Goal: Task Accomplishment & Management: Manage account settings

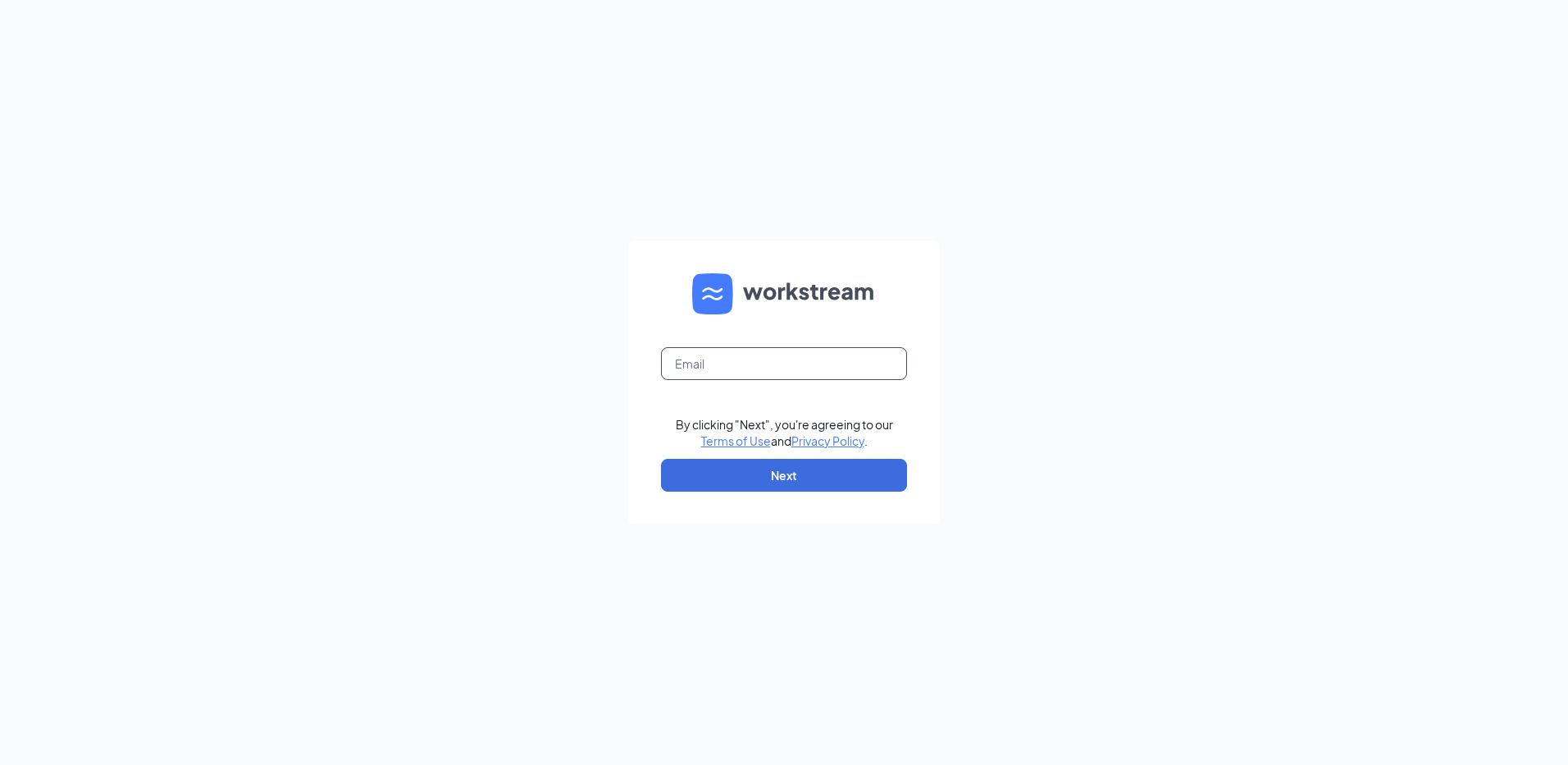
click at [704, 362] on input "text" at bounding box center [784, 363] width 246 height 33
type input "rs037092@tacobell.com"
click at [792, 470] on button "Next" at bounding box center [784, 475] width 246 height 33
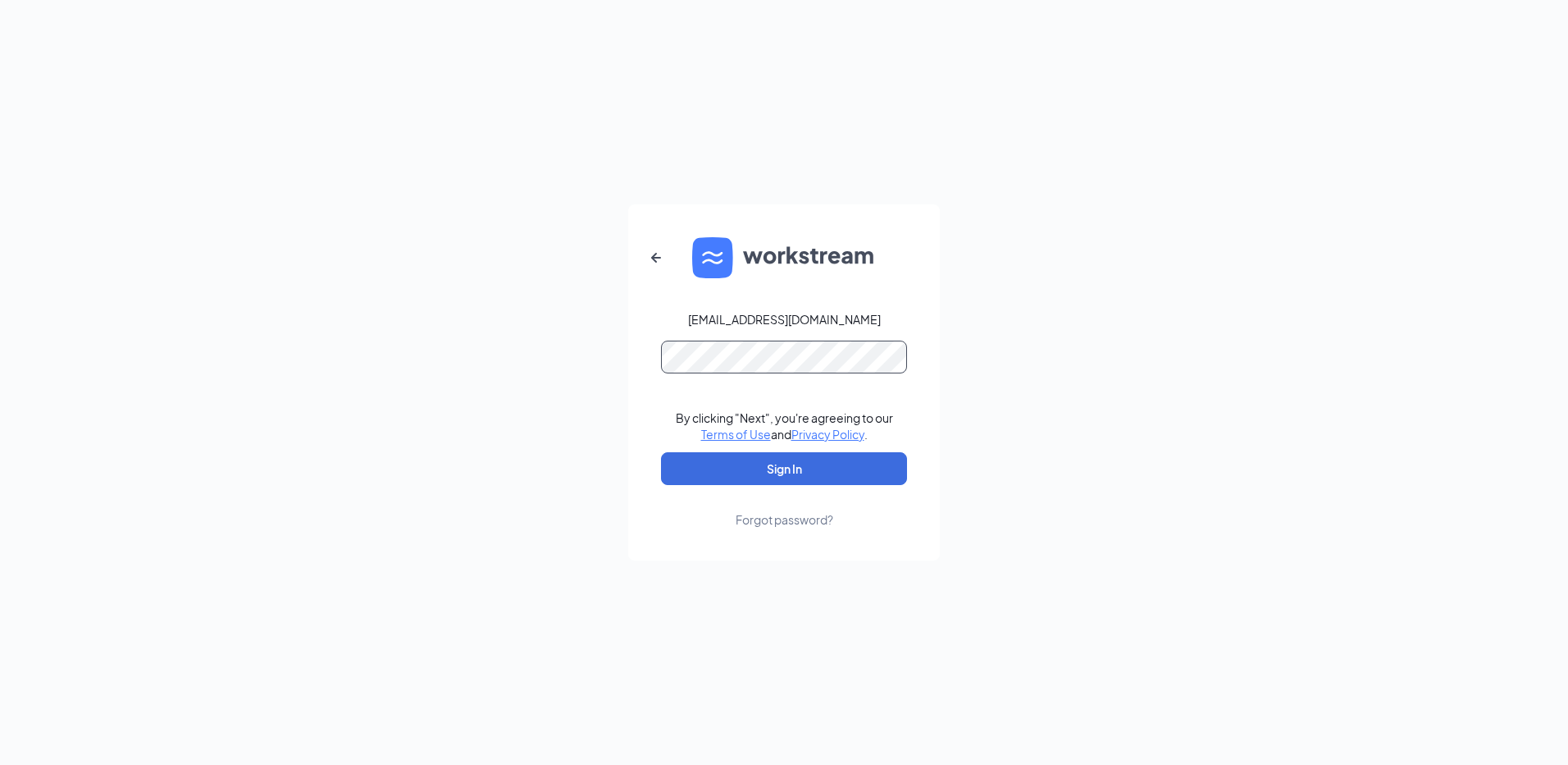
click at [661, 452] on button "Sign In" at bounding box center [784, 468] width 246 height 33
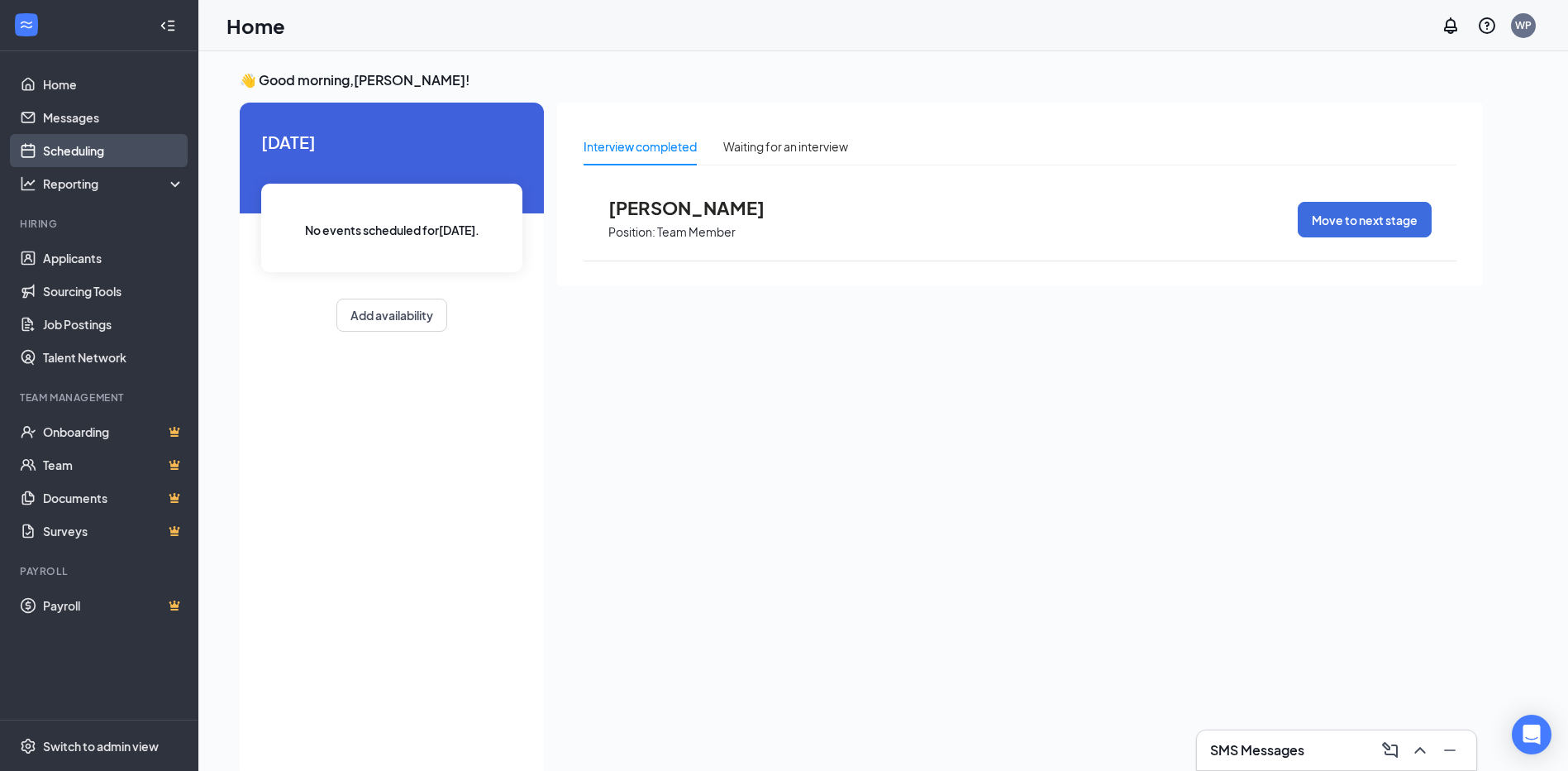
click at [80, 150] on link "Scheduling" at bounding box center [113, 150] width 141 height 33
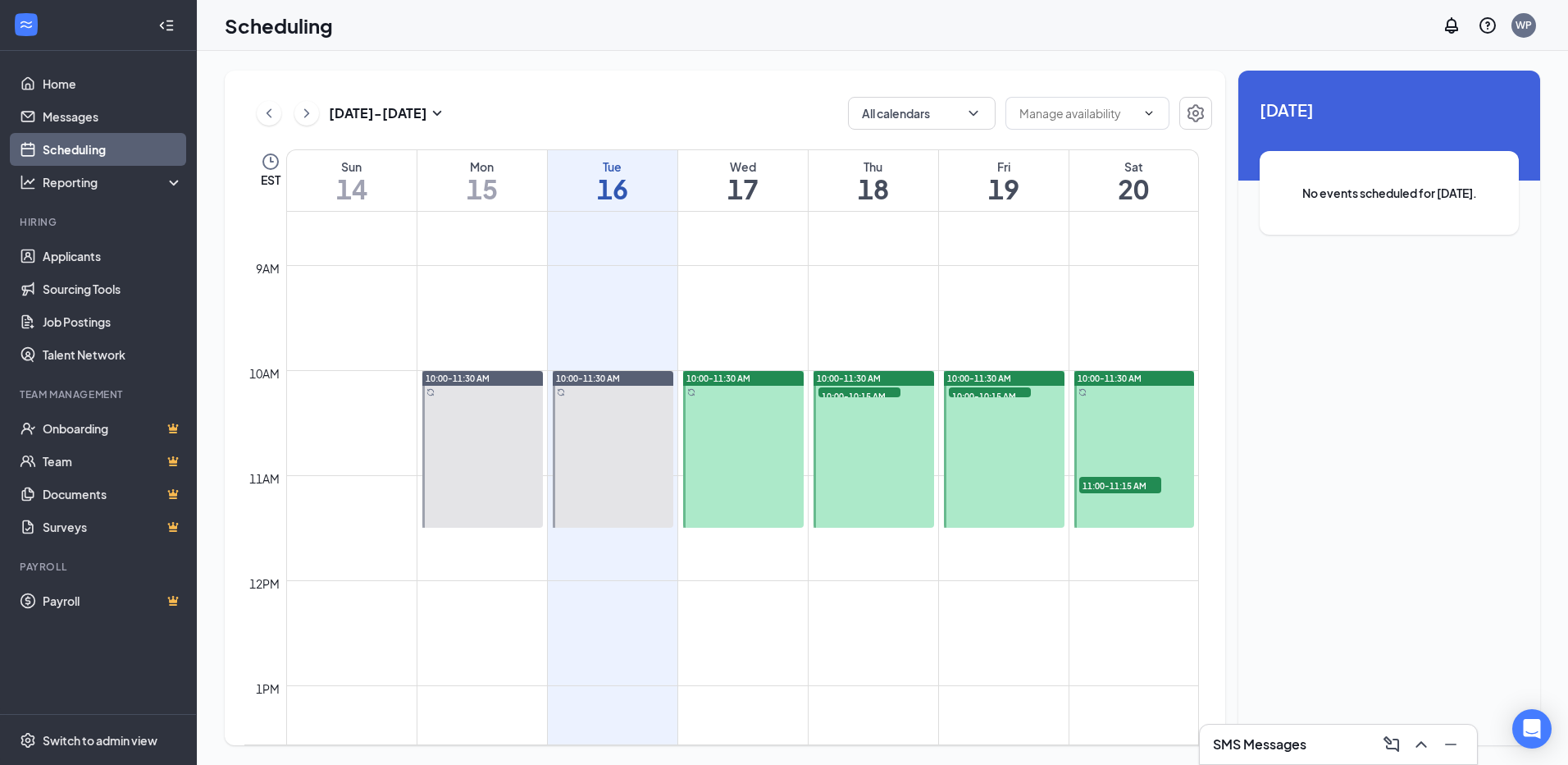
scroll to position [888, 0]
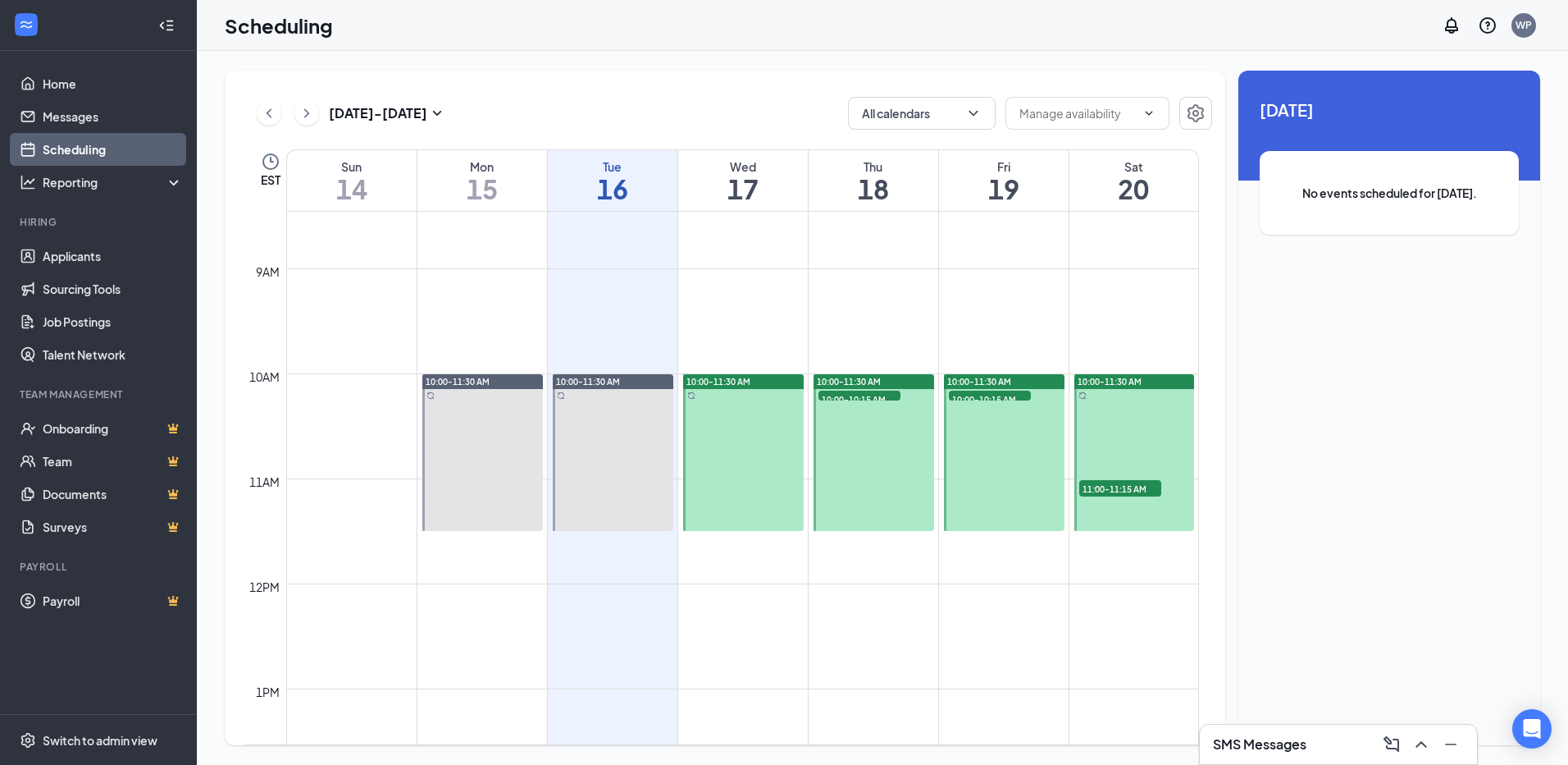
click at [875, 387] on span "10:00-11:30 AM" at bounding box center [849, 381] width 64 height 12
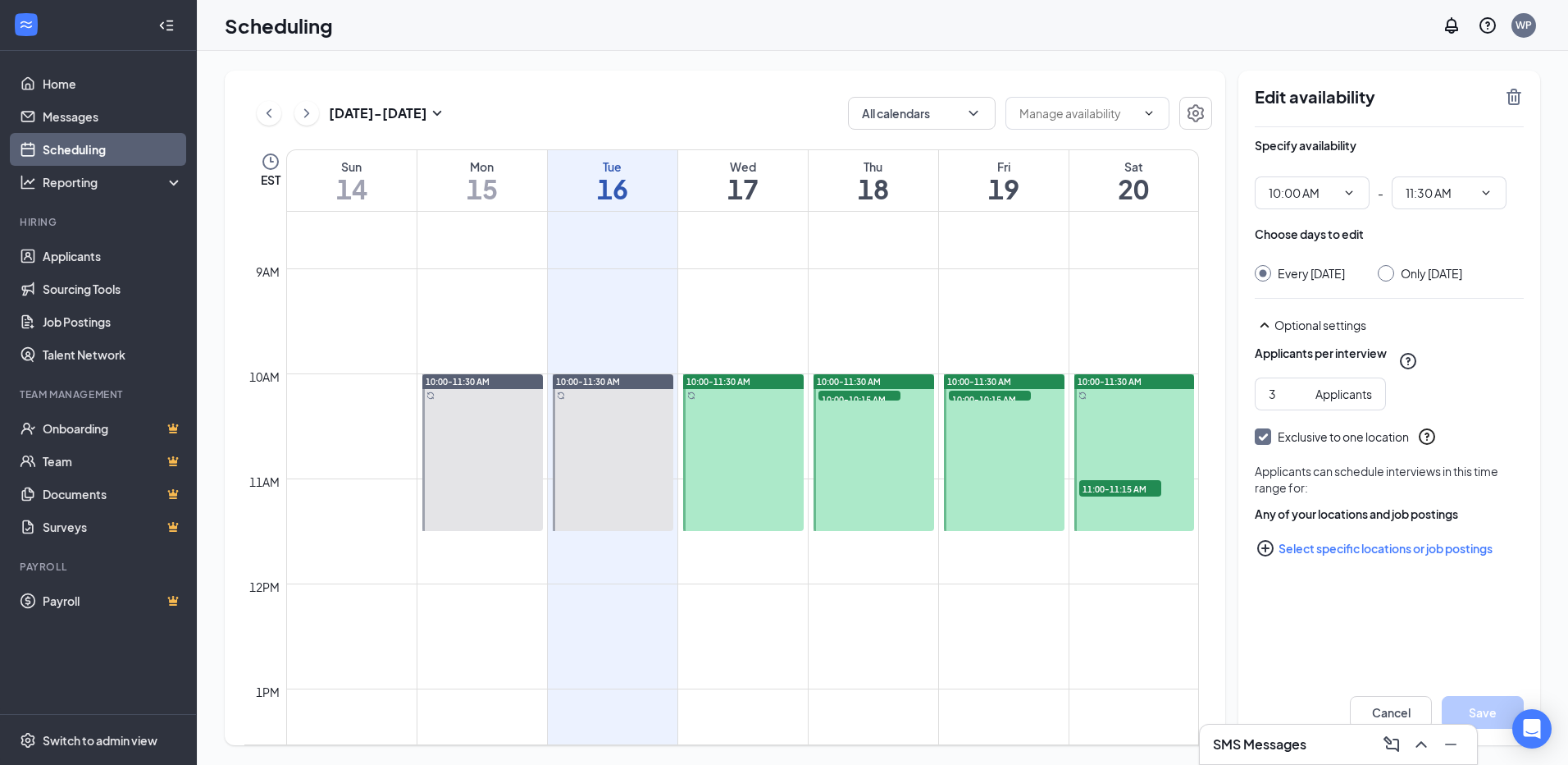
click at [844, 397] on span "10:00-10:15 AM" at bounding box center [859, 398] width 82 height 16
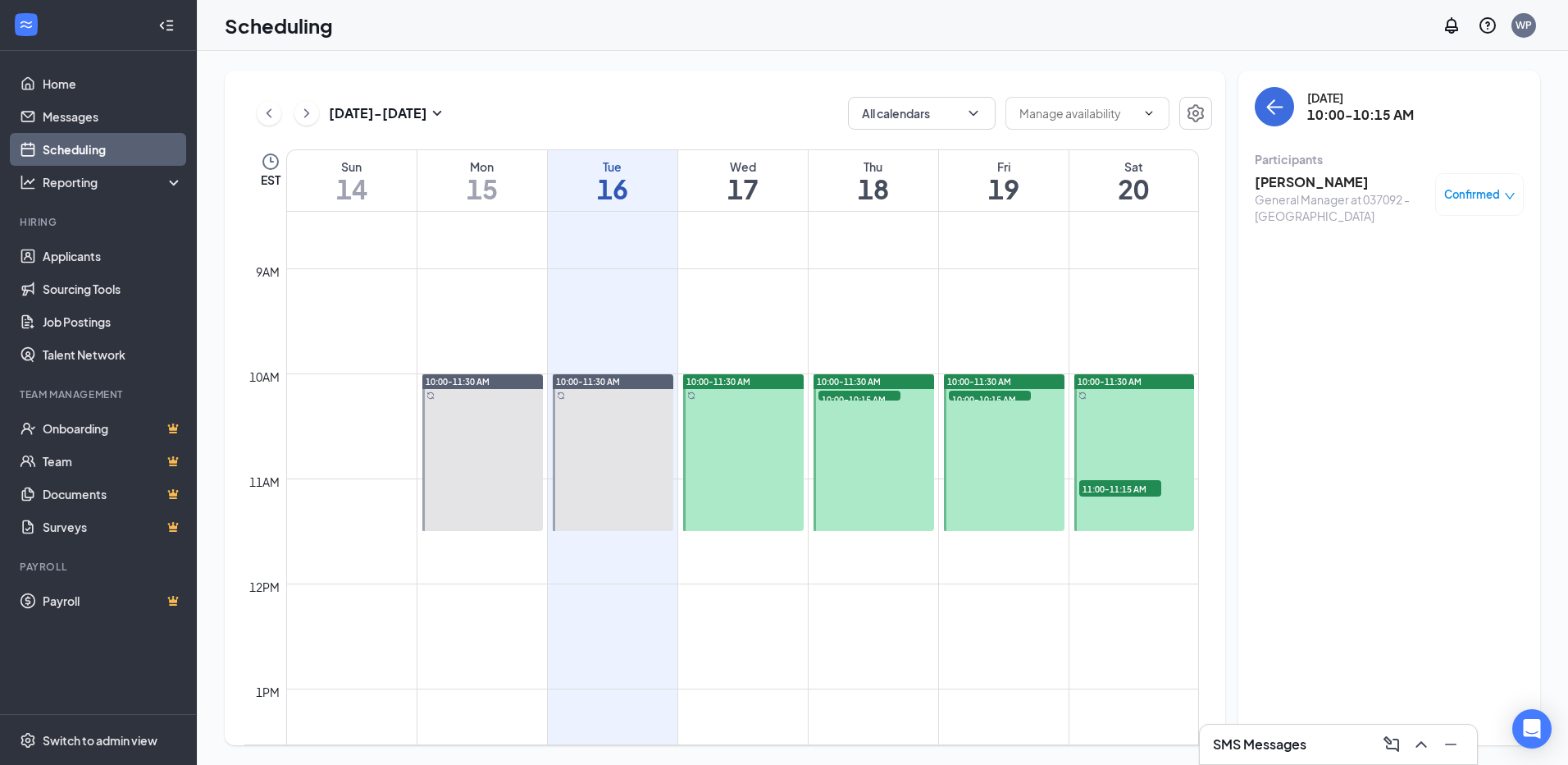
click at [1299, 170] on div "[PERSON_NAME] General Manager at 037092 - [GEOGRAPHIC_DATA] Confirmed" at bounding box center [1389, 198] width 269 height 62
click at [1305, 186] on h3 "[PERSON_NAME]" at bounding box center [1340, 182] width 172 height 18
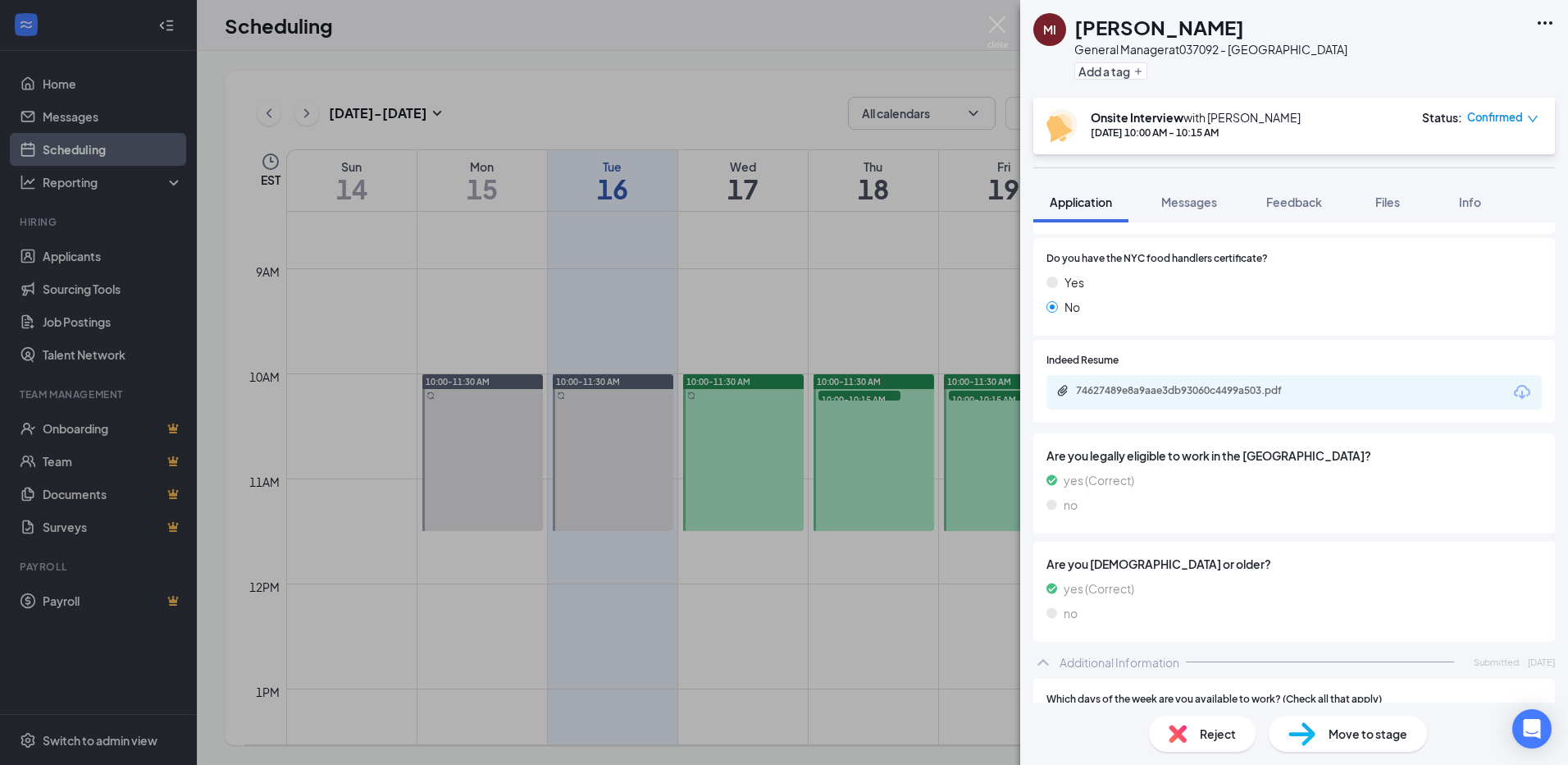
scroll to position [316, 0]
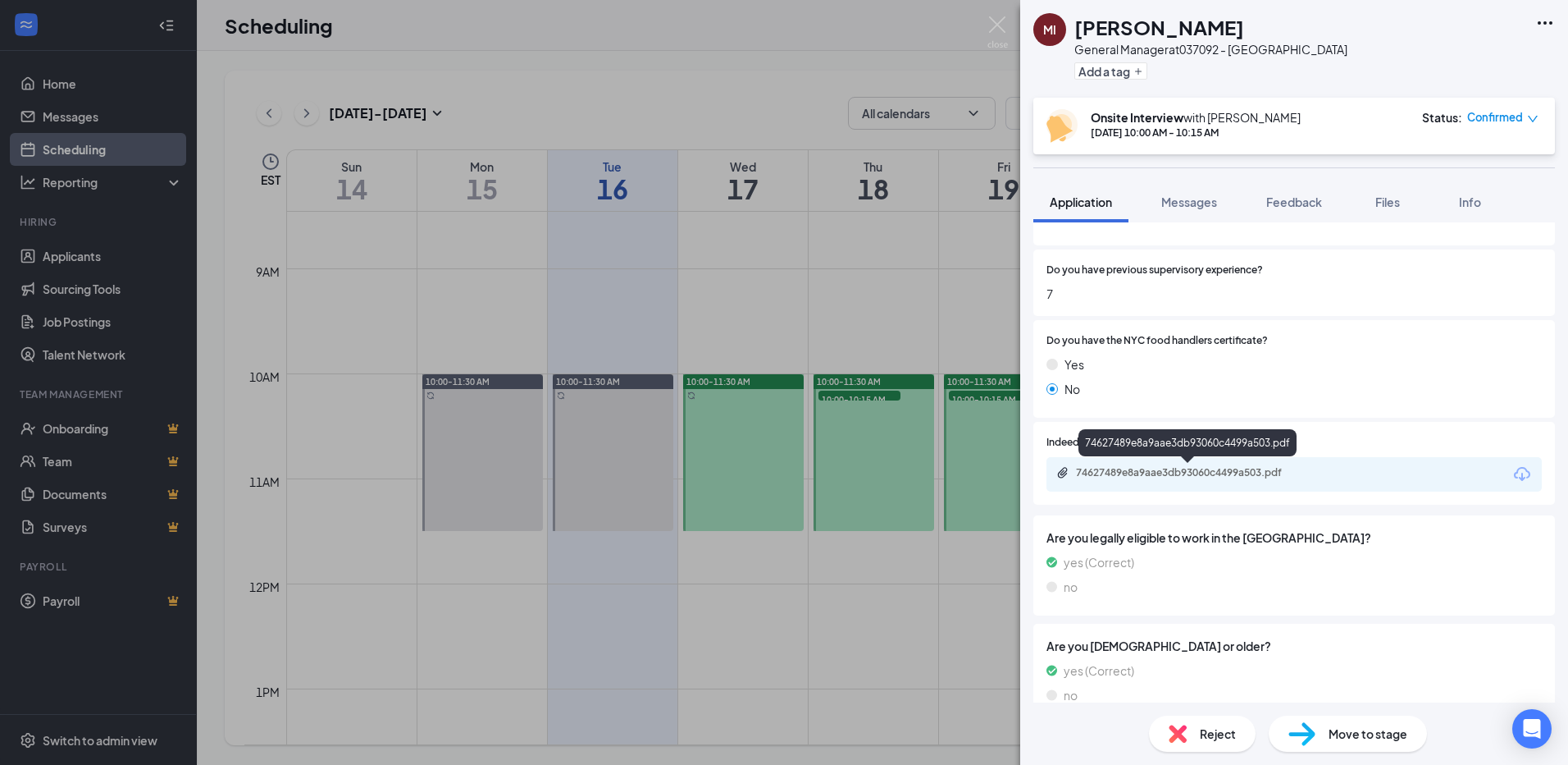
click at [1230, 471] on div "74627489e8a9aae3db93060c4499a503.pdf" at bounding box center [1191, 472] width 229 height 13
click at [999, 21] on img at bounding box center [998, 32] width 21 height 32
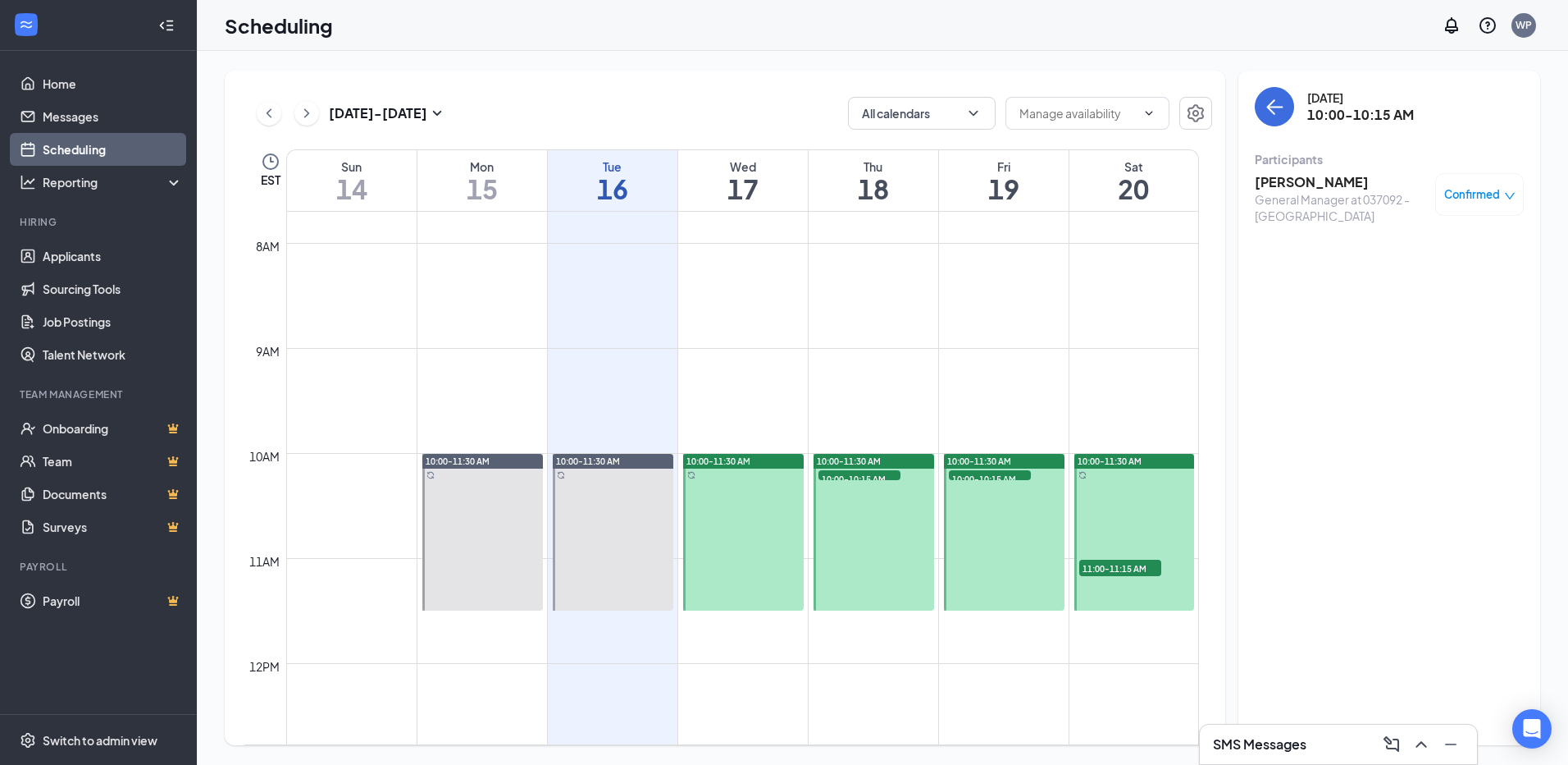
scroll to position [806, 0]
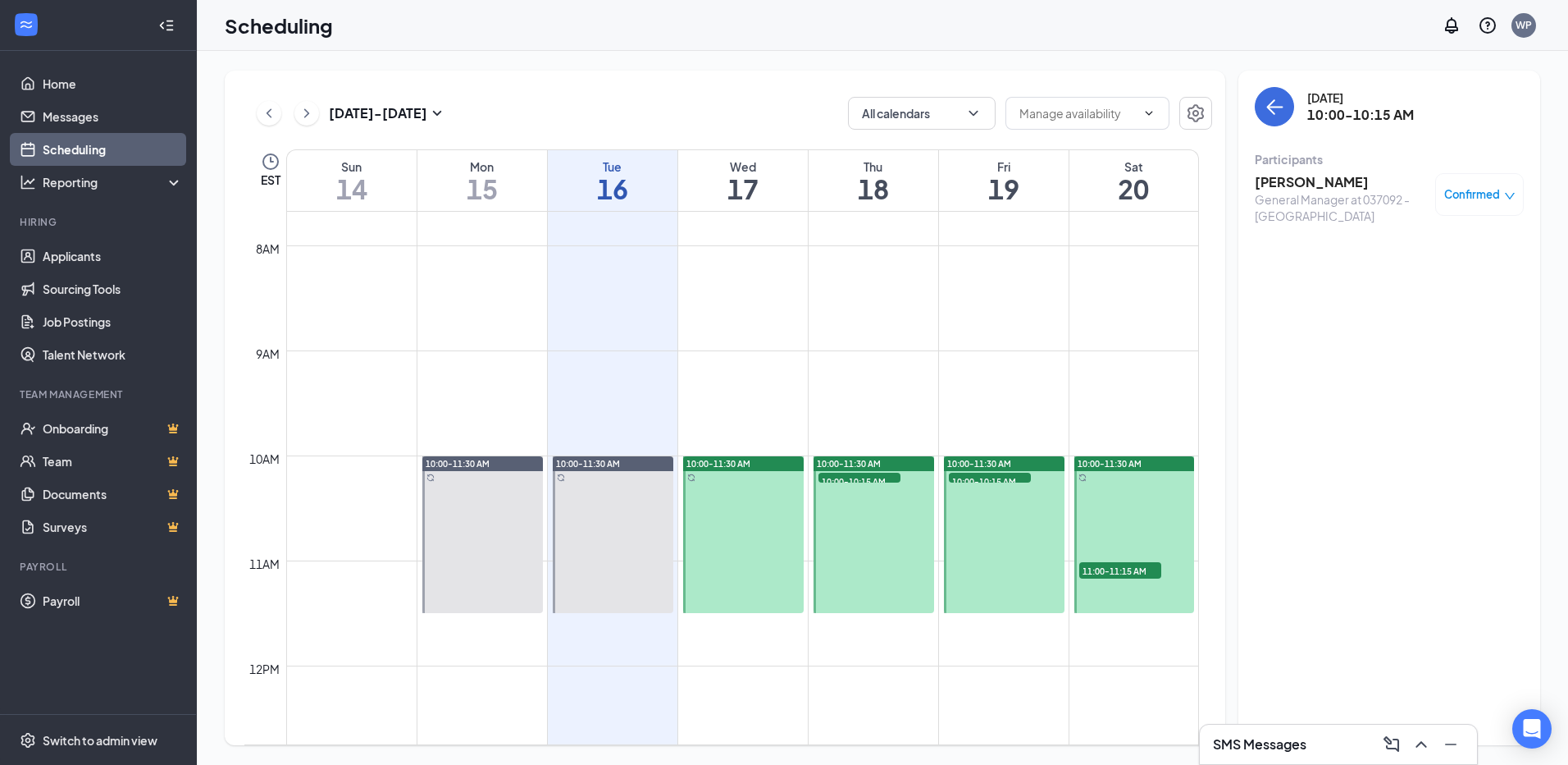
click at [989, 474] on span "10:00-10:15 AM" at bounding box center [990, 480] width 82 height 16
click at [981, 471] on div "10:00-10:15 AM 1" at bounding box center [991, 478] width 86 height 13
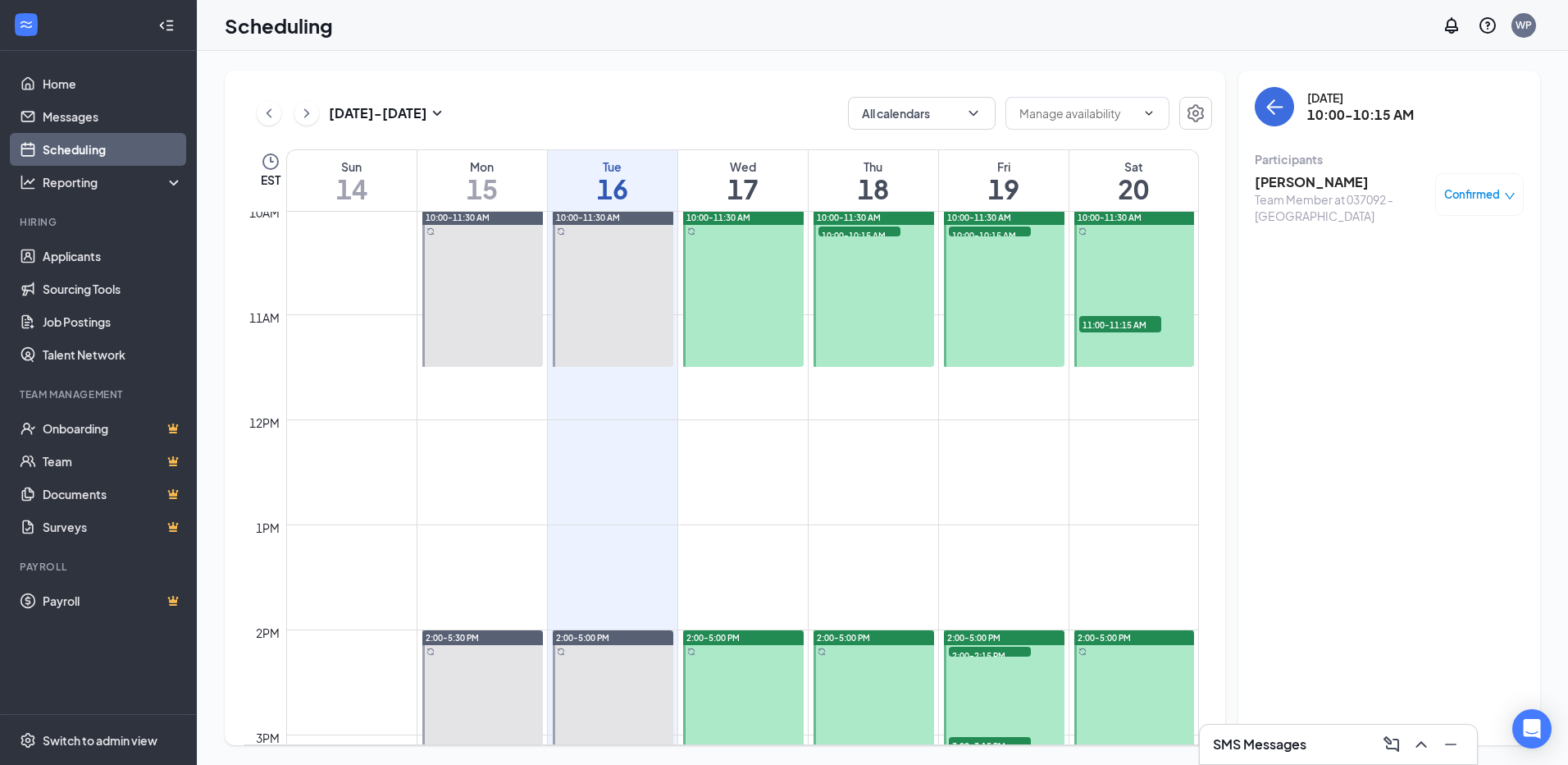
click at [986, 650] on span "2:00-2:15 PM" at bounding box center [990, 654] width 82 height 16
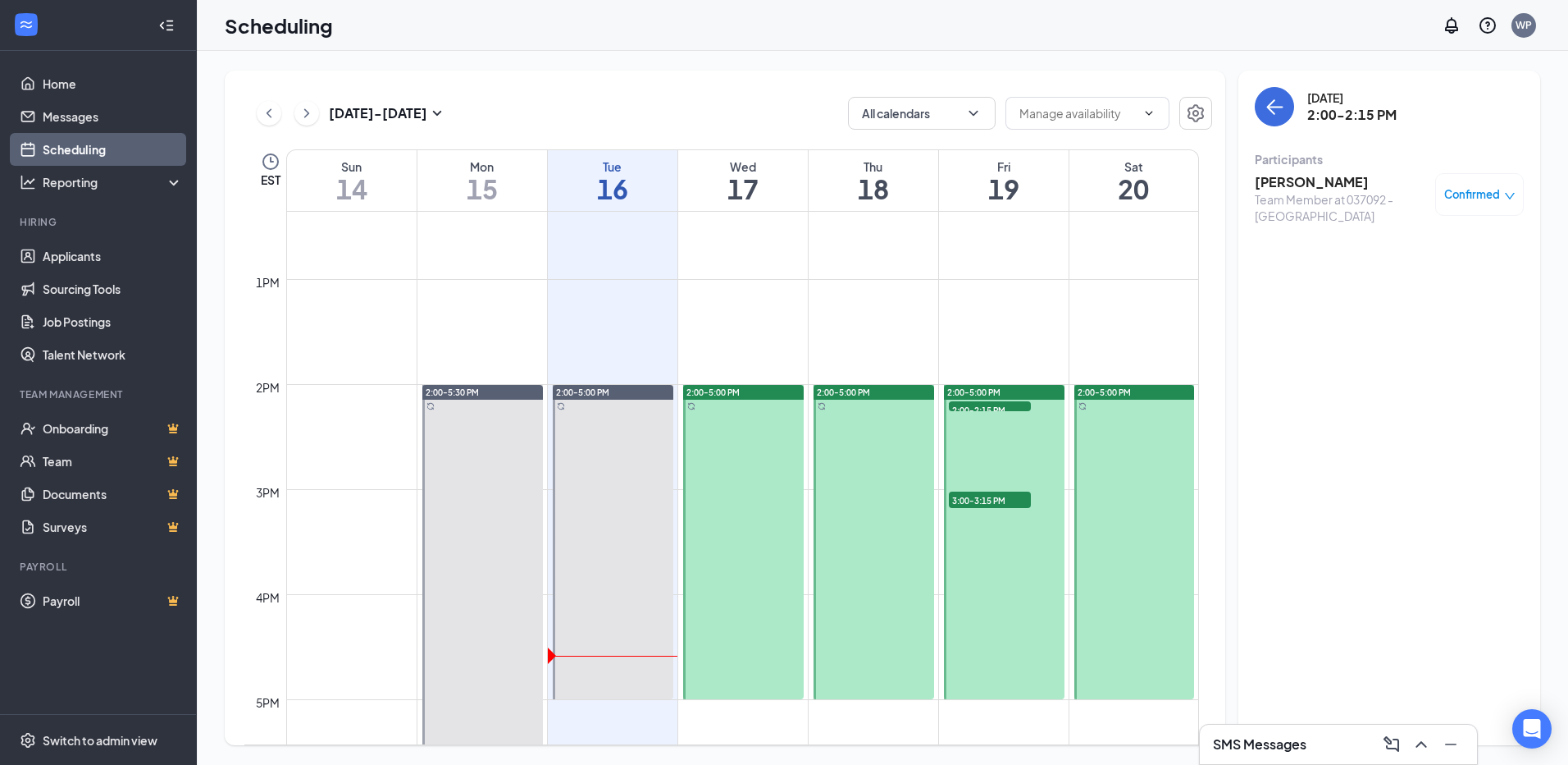
scroll to position [1299, 0]
click at [983, 495] on span "3:00-3:15 PM" at bounding box center [990, 499] width 82 height 16
click at [1300, 186] on h3 "[PERSON_NAME]" at bounding box center [1340, 182] width 172 height 18
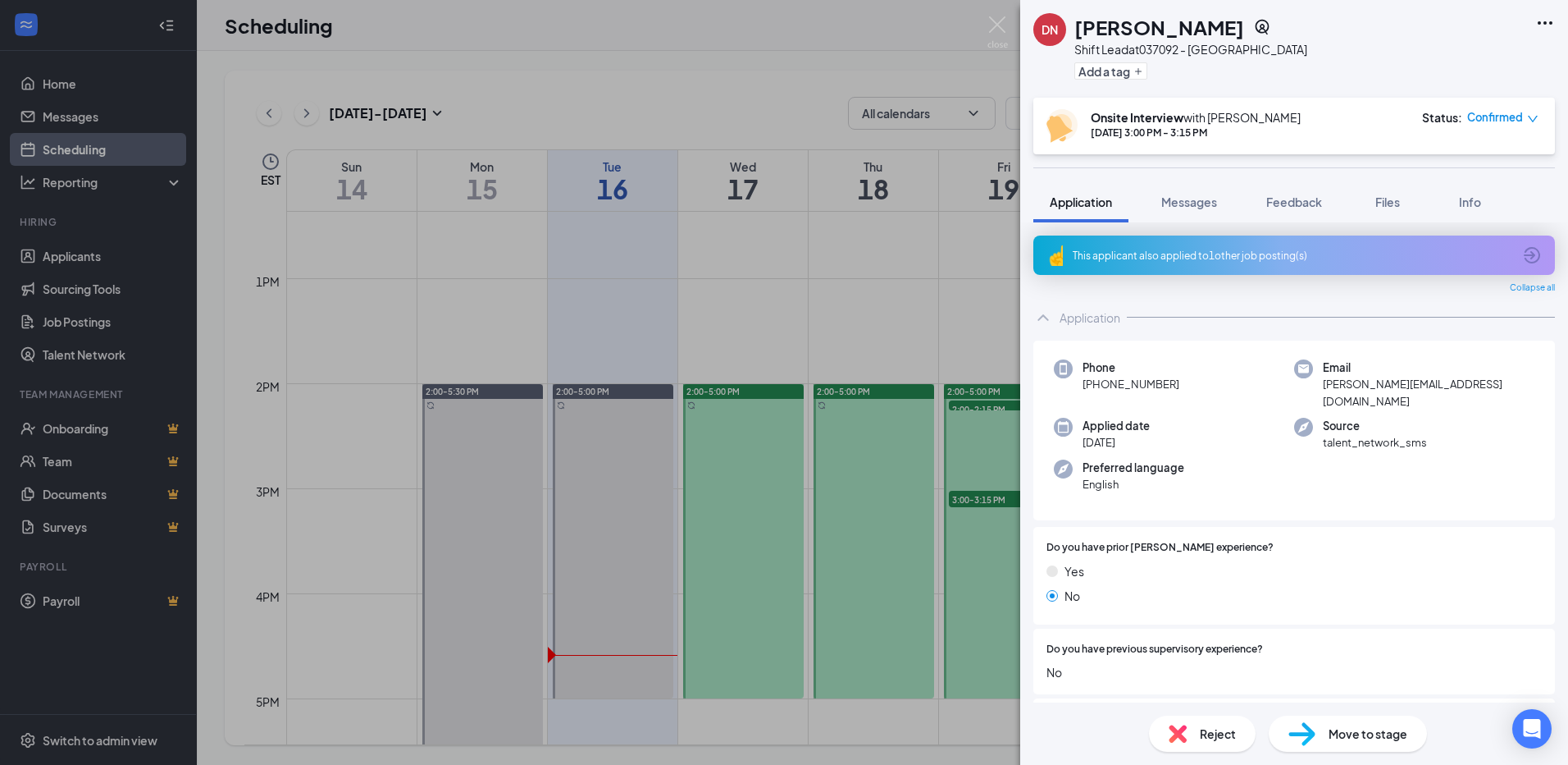
click at [1522, 257] on icon "ArrowCircle" at bounding box center [1532, 255] width 20 height 20
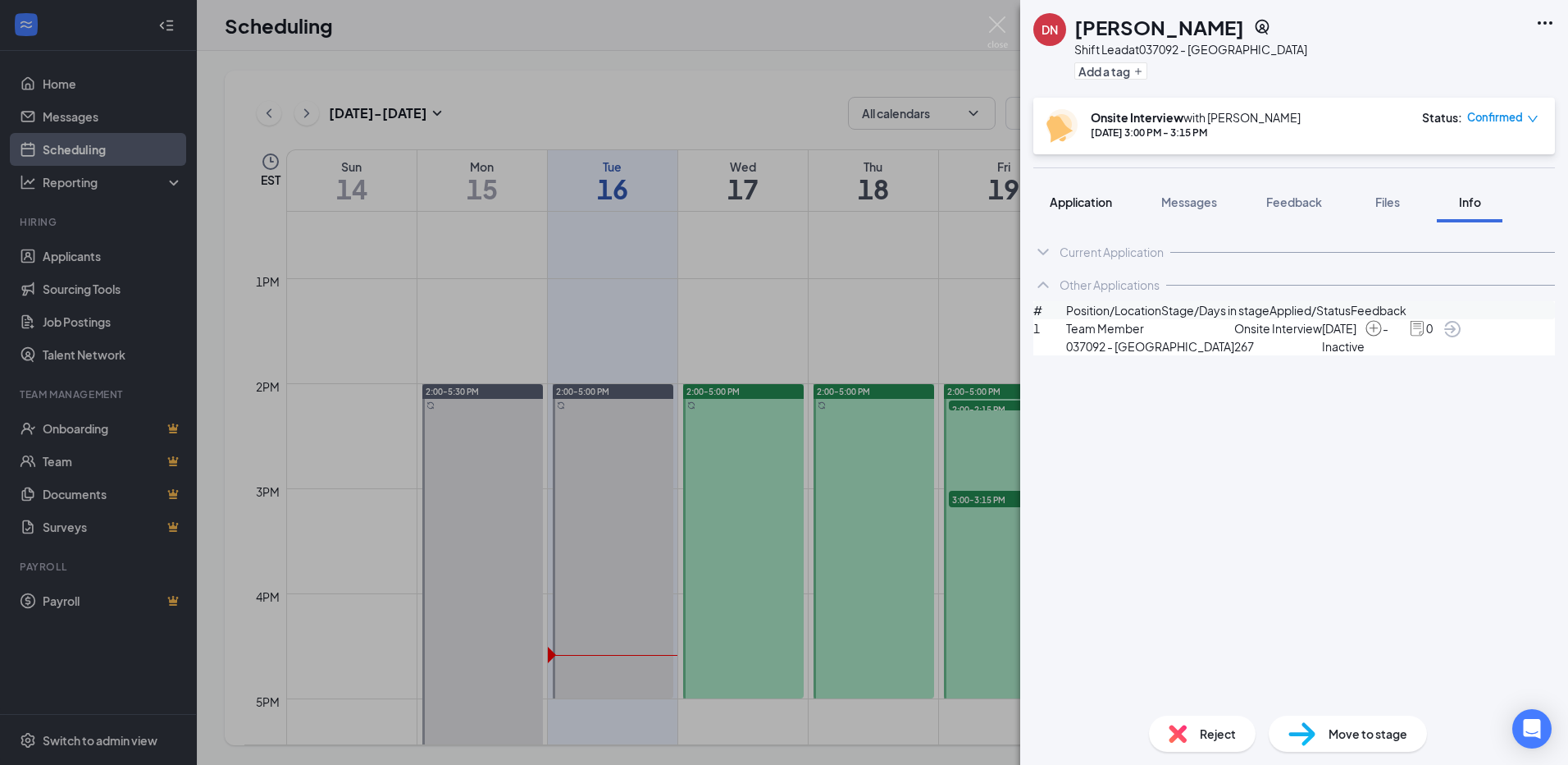
click at [1057, 195] on span "Application" at bounding box center [1081, 202] width 62 height 15
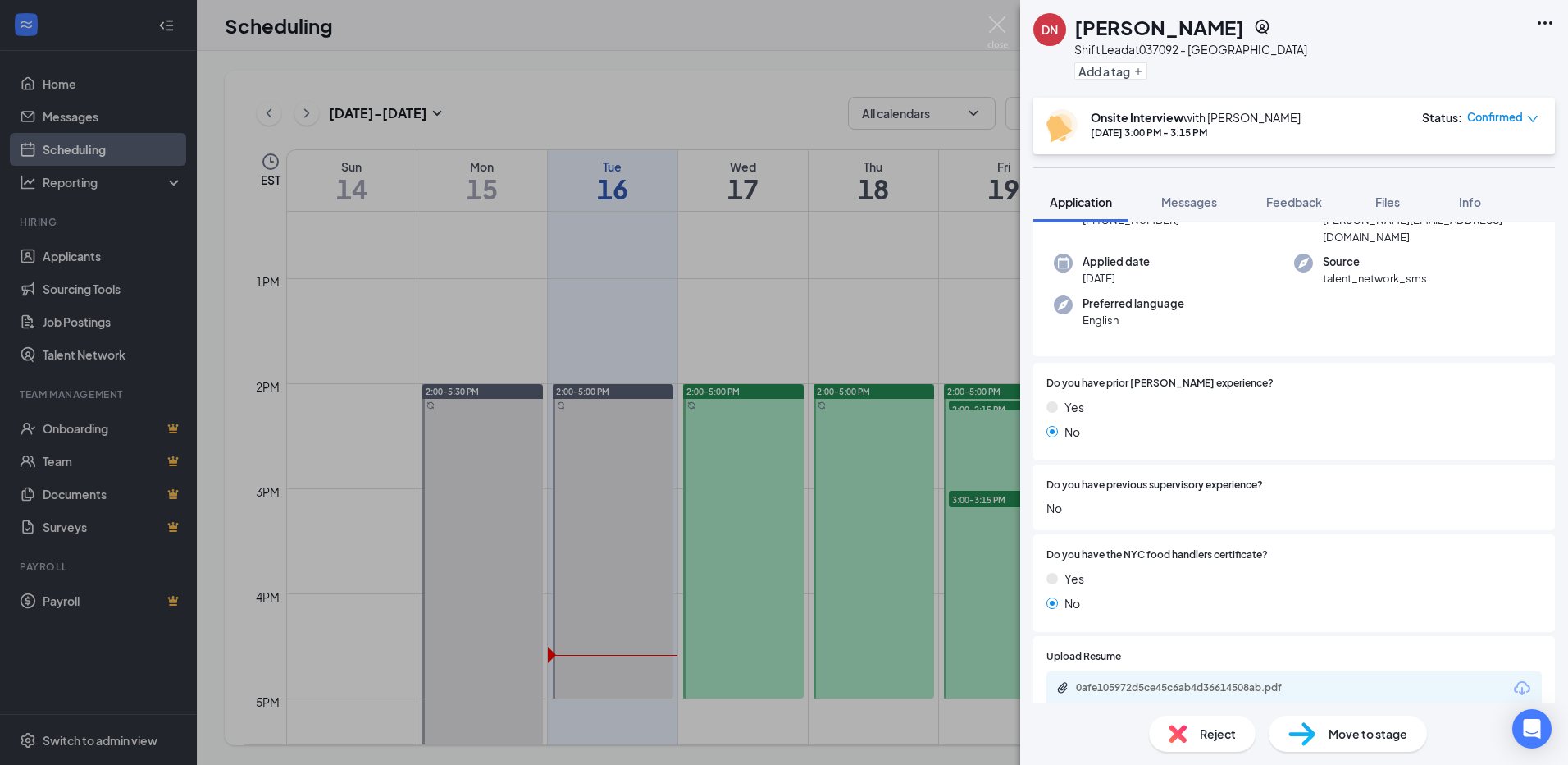
scroll to position [246, 0]
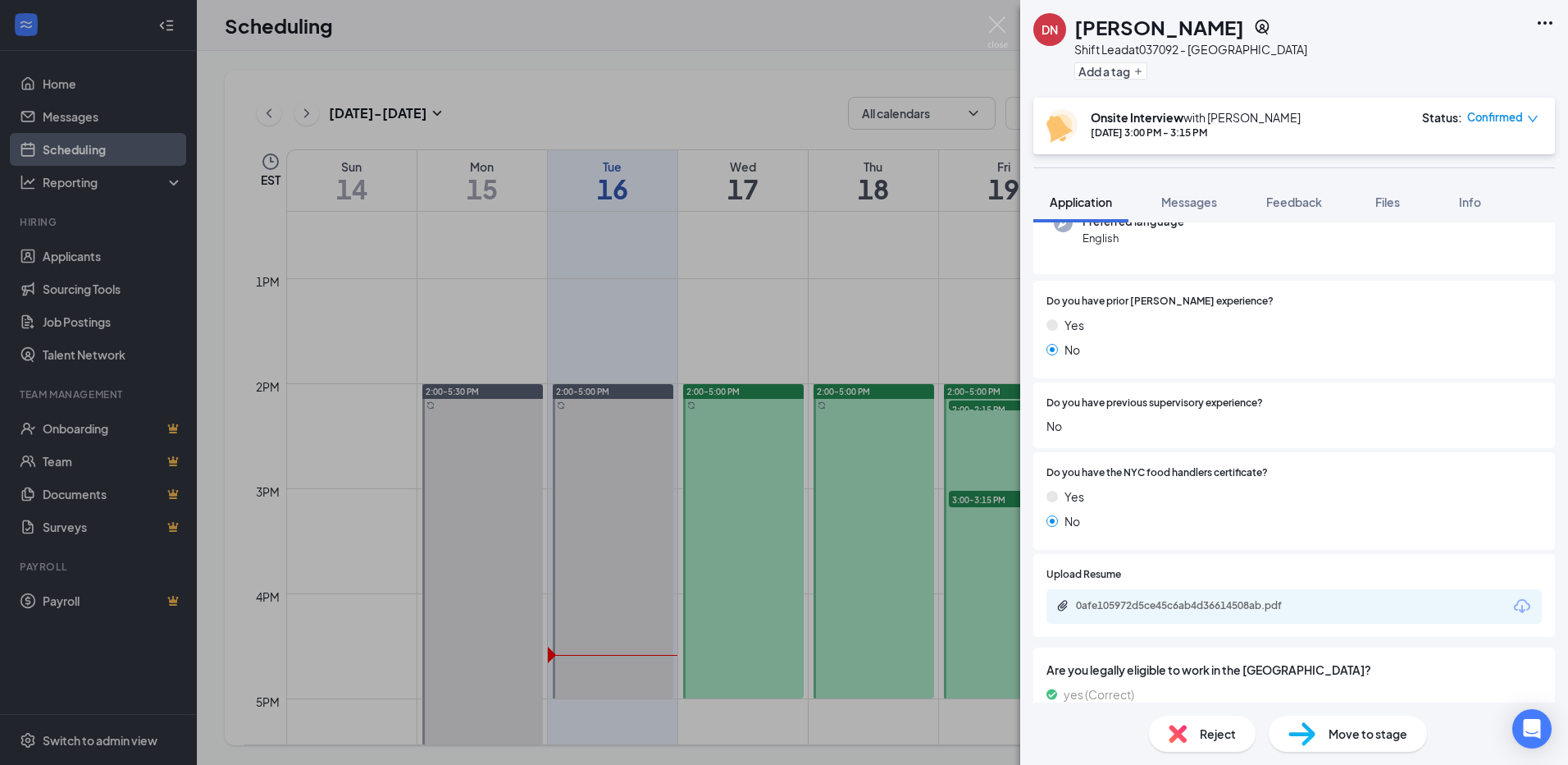
click at [1193, 589] on div "0afe105972d5ce45c6ab4d36614508ab.pdf" at bounding box center [1294, 606] width 495 height 35
click at [1190, 599] on div "0afe105972d5ce45c6ab4d36614508ab.pdf" at bounding box center [1191, 605] width 229 height 13
drag, startPoint x: 995, startPoint y: 24, endPoint x: 1005, endPoint y: 147, distance: 123.4
click at [996, 24] on img at bounding box center [998, 32] width 21 height 32
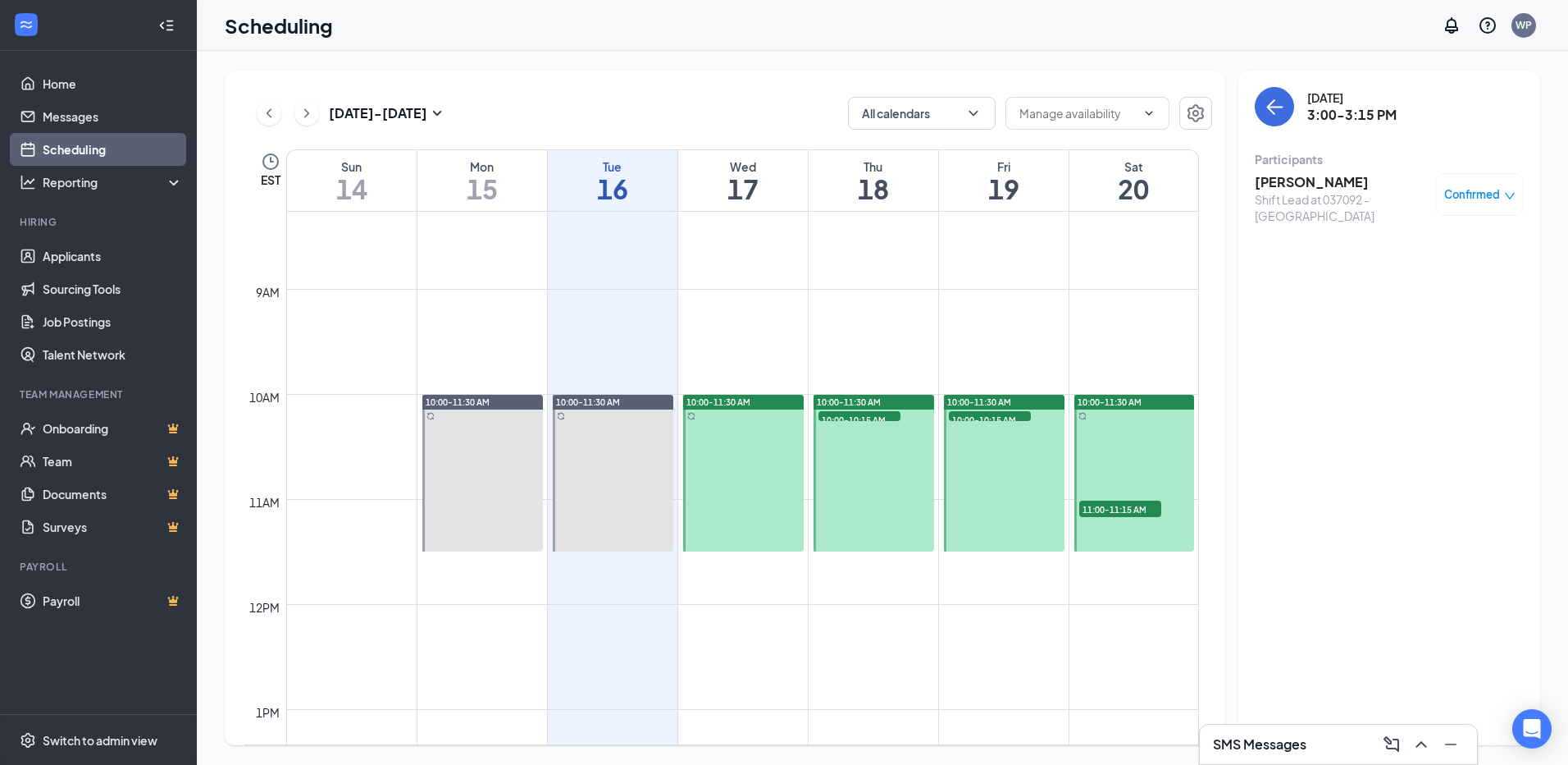
scroll to position [902, 0]
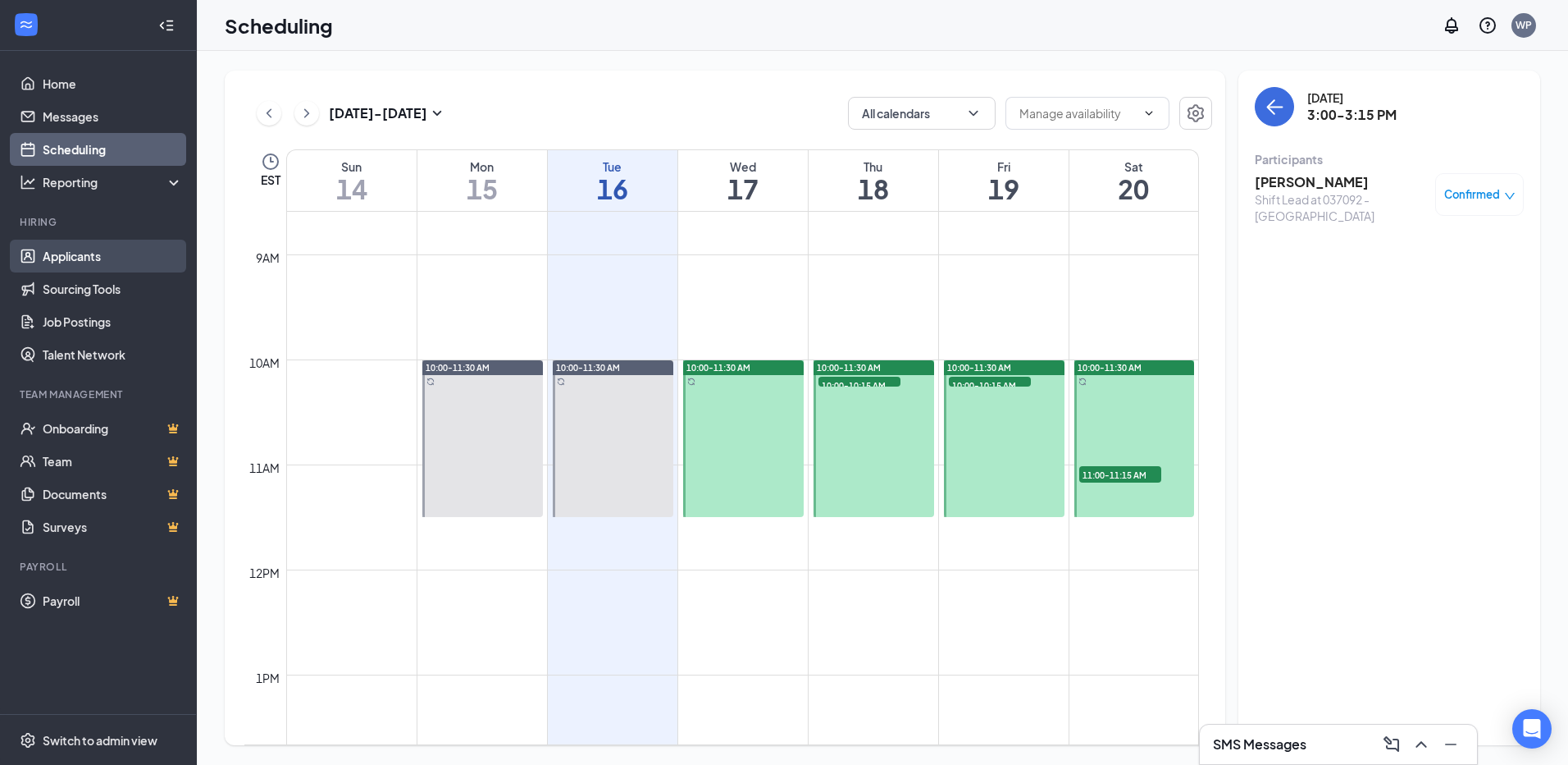
drag, startPoint x: 87, startPoint y: 260, endPoint x: 145, endPoint y: 256, distance: 58.1
click at [87, 260] on link "Applicants" at bounding box center [112, 255] width 140 height 33
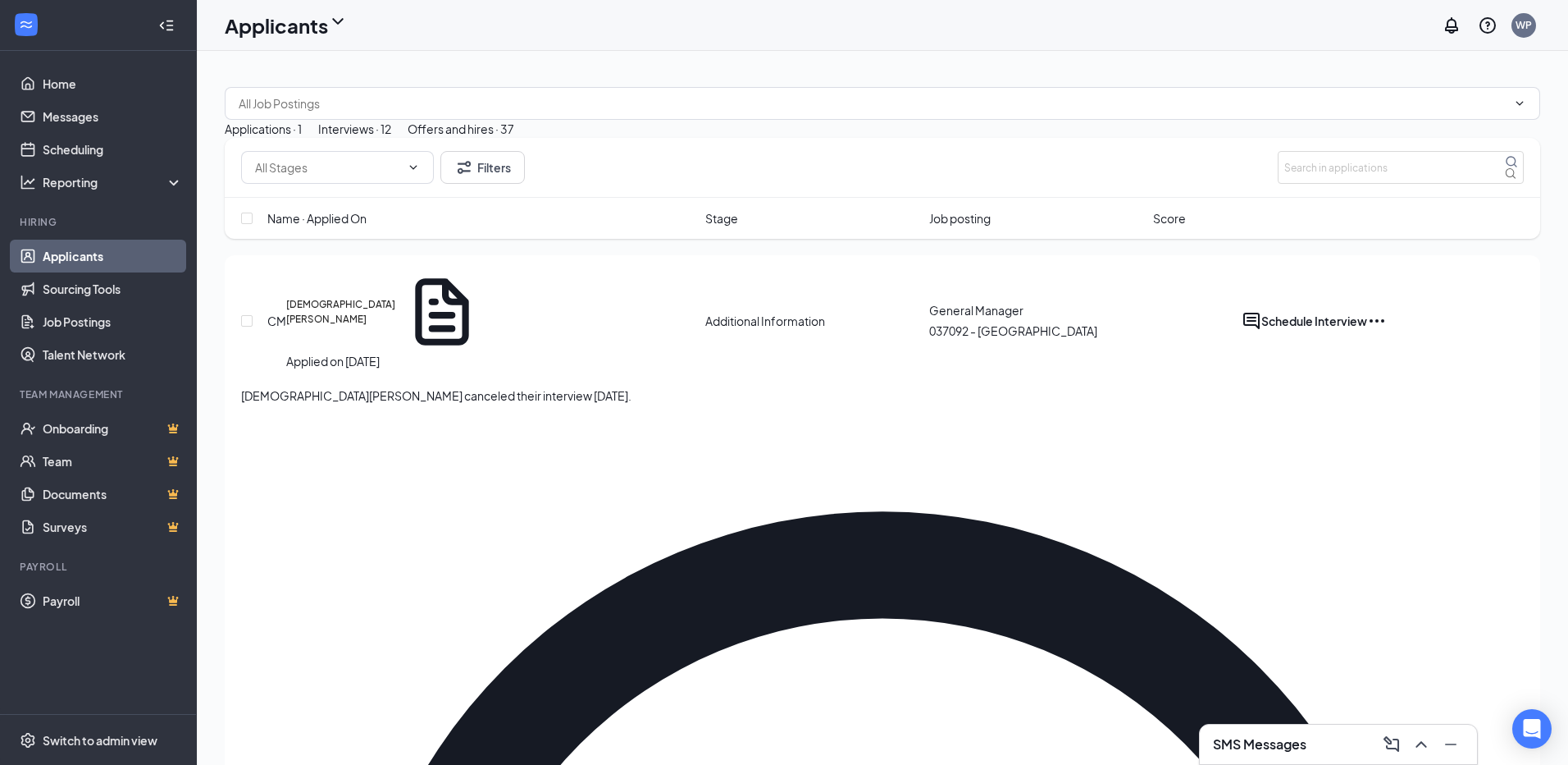
click at [391, 137] on div "Interviews · 12" at bounding box center [355, 129] width 73 height 18
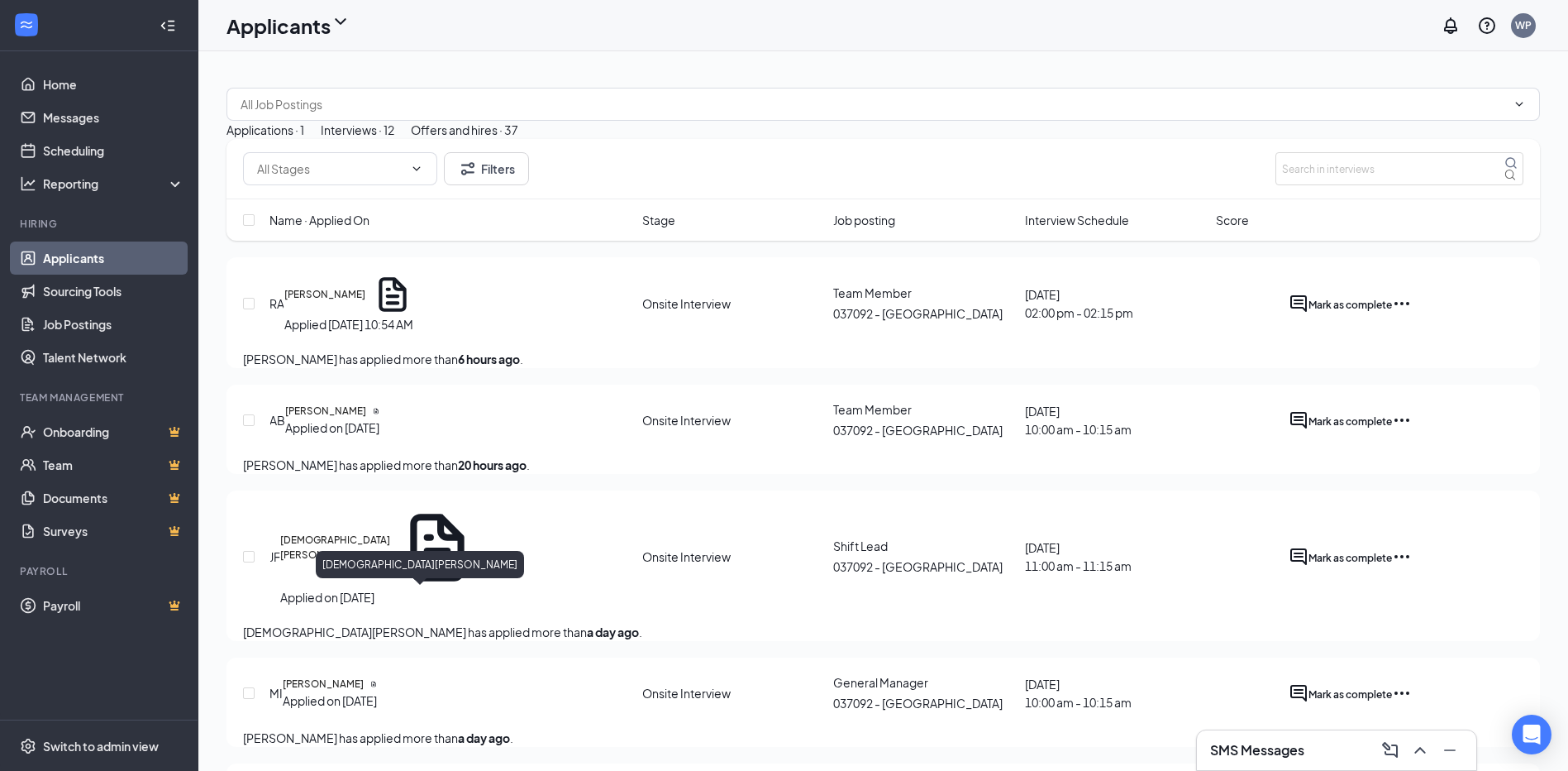
click at [348, 563] on h5 "[DEMOGRAPHIC_DATA][PERSON_NAME]" at bounding box center [336, 548] width 110 height 31
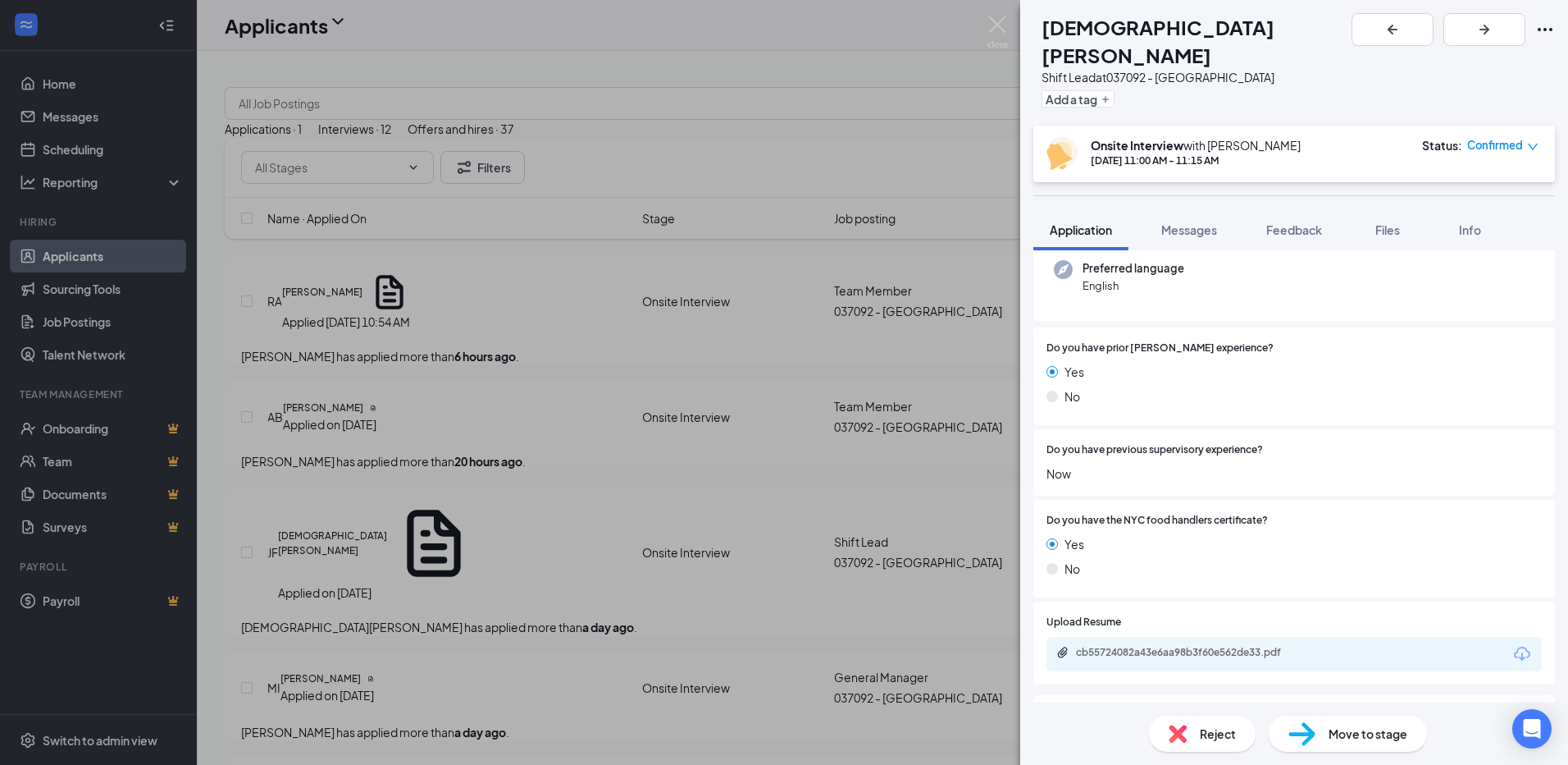
scroll to position [328, 0]
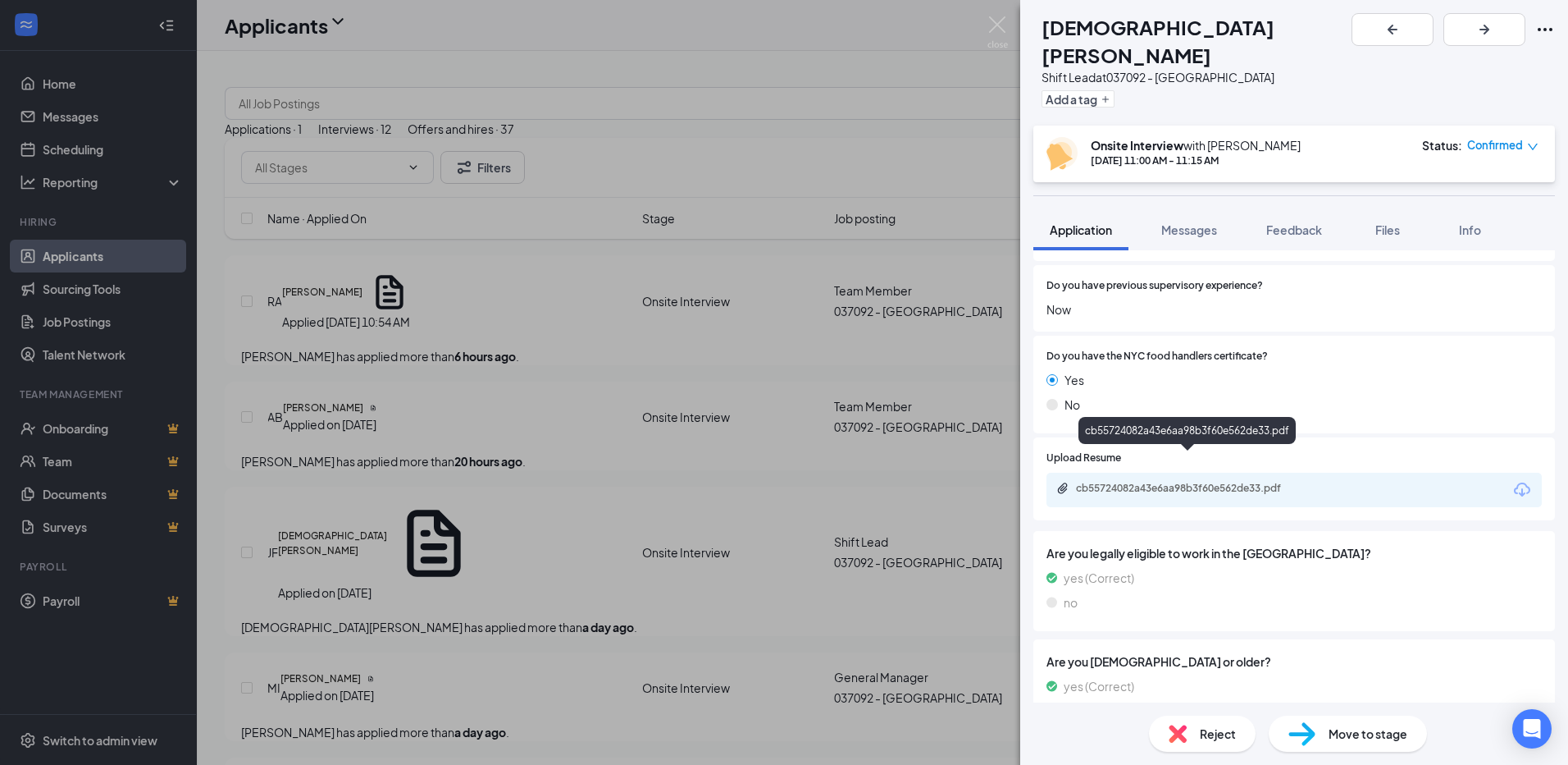
click at [1241, 481] on div "cb55724082a43e6aa98b3f60e562de33.pdf" at bounding box center [1191, 487] width 229 height 13
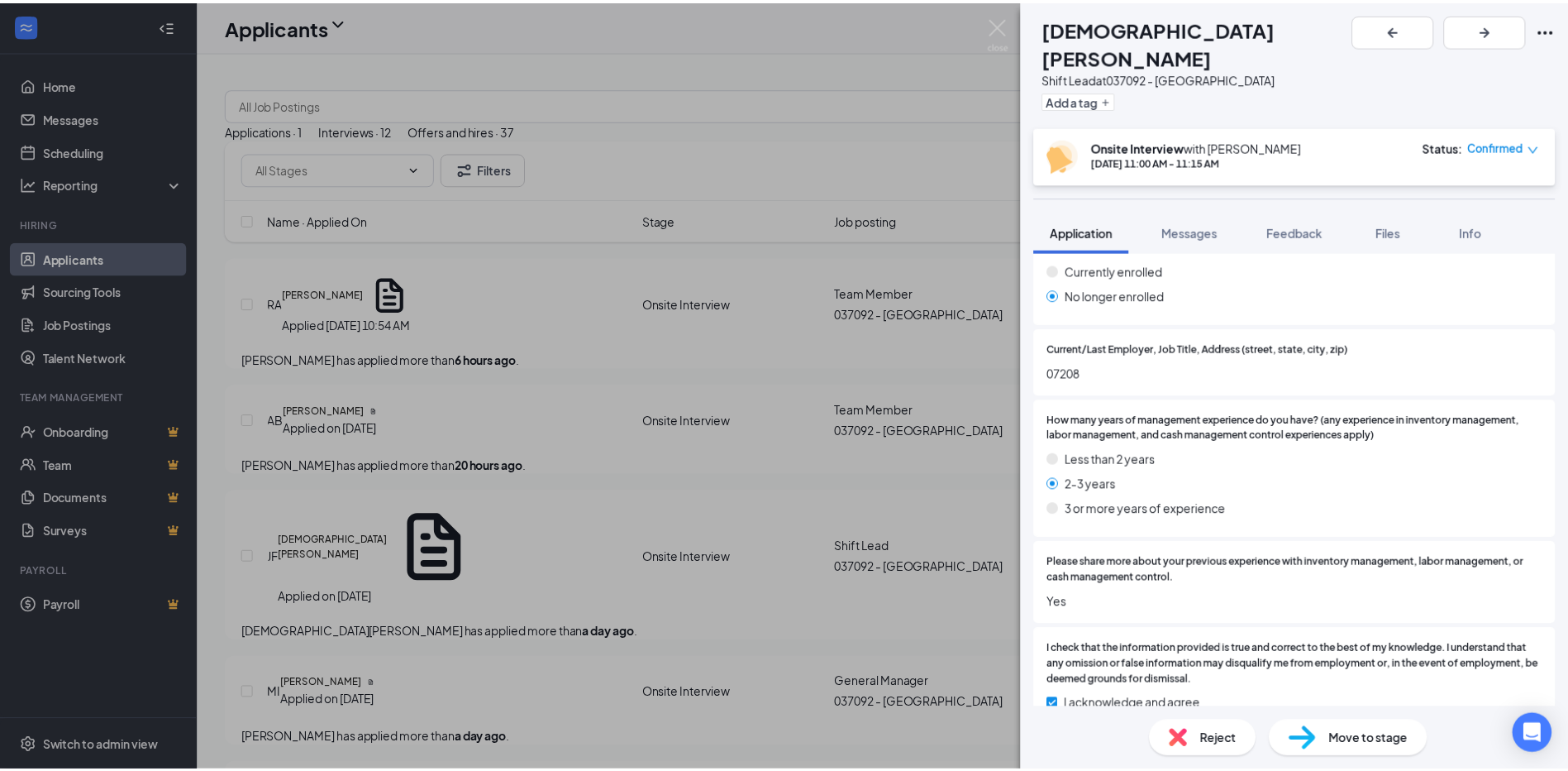
scroll to position [1641, 0]
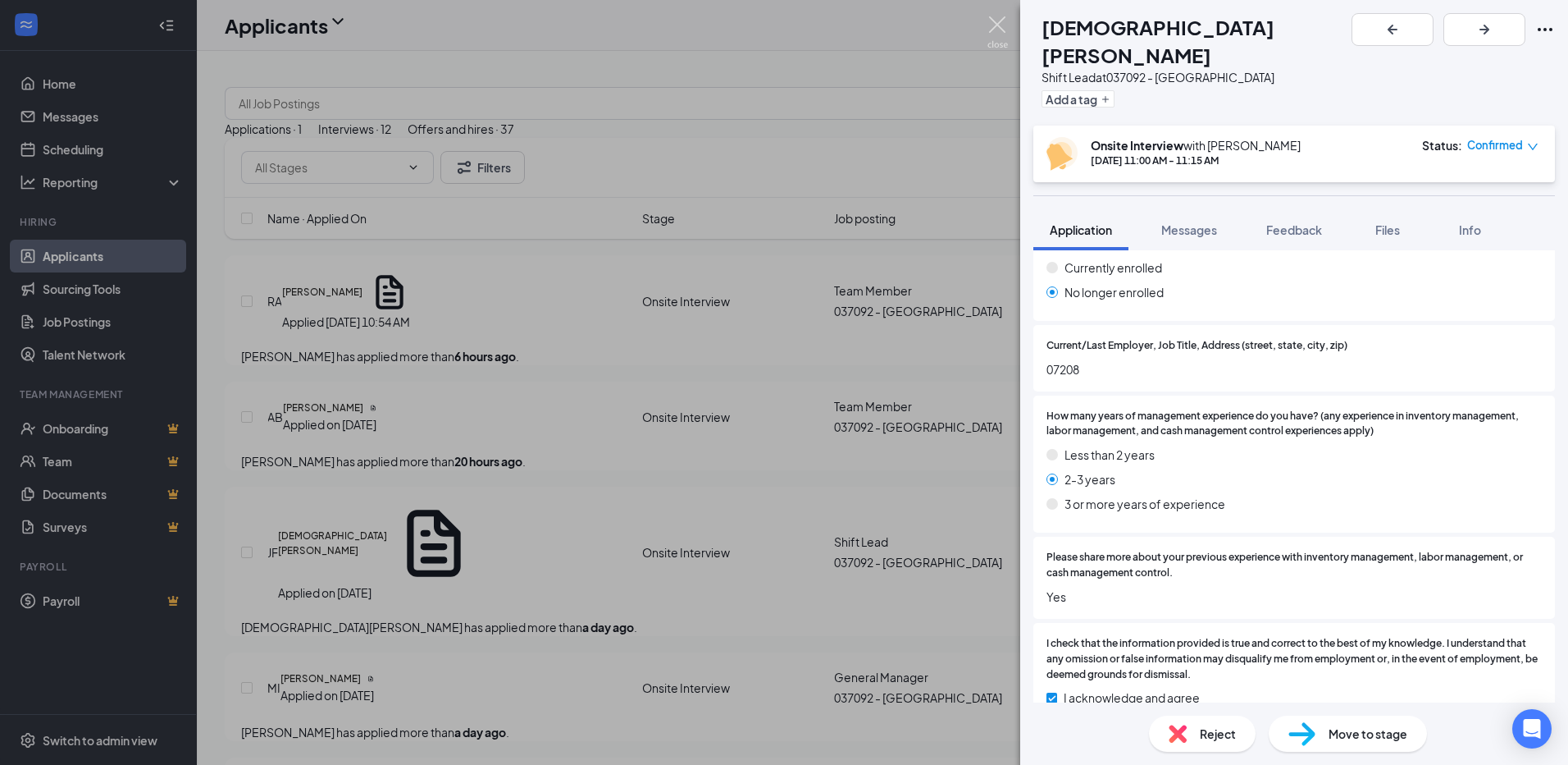
click at [1005, 21] on img at bounding box center [998, 32] width 21 height 32
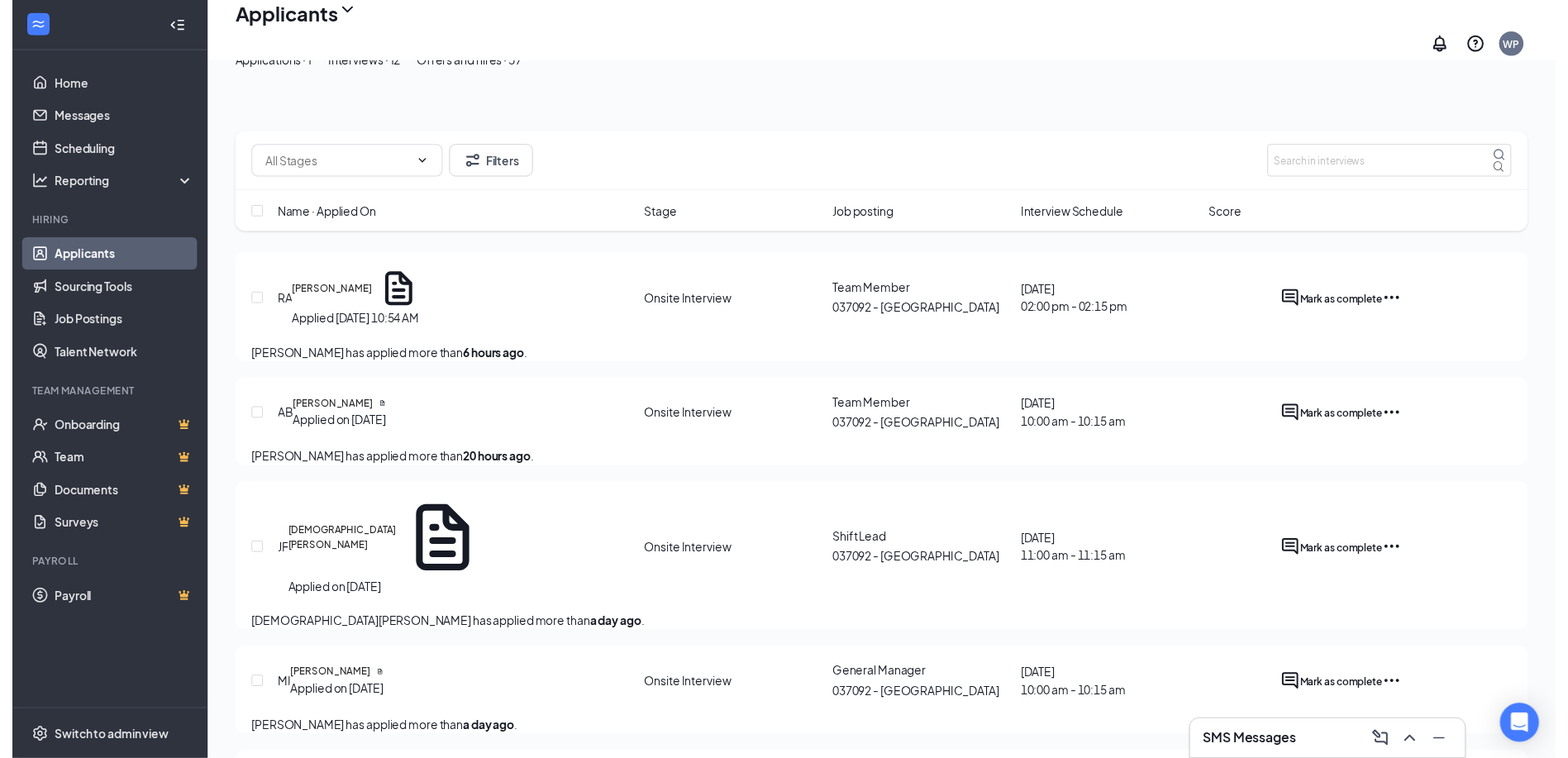
scroll to position [165, 0]
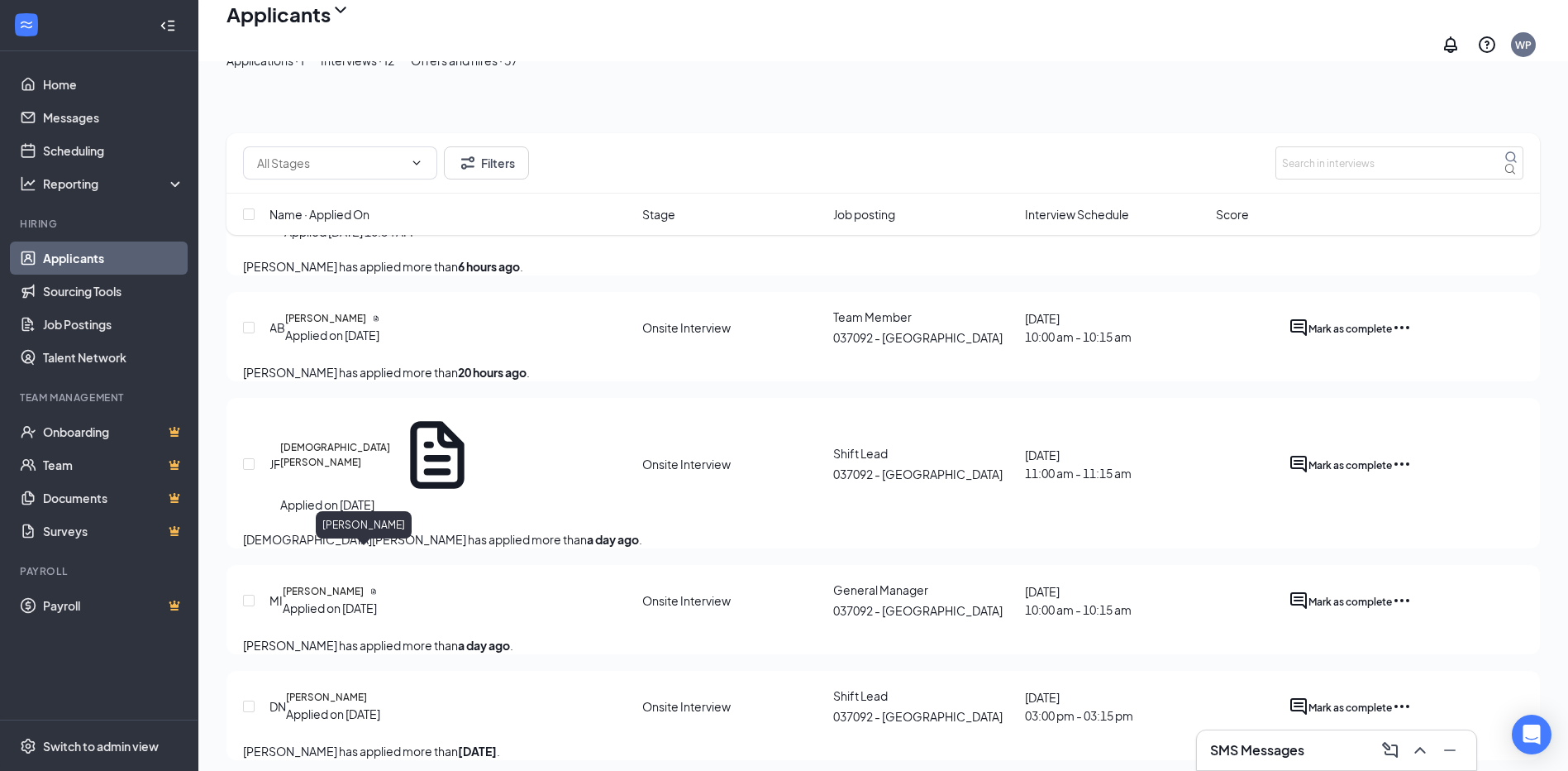
click at [363, 584] on h5 "[PERSON_NAME]" at bounding box center [323, 591] width 81 height 15
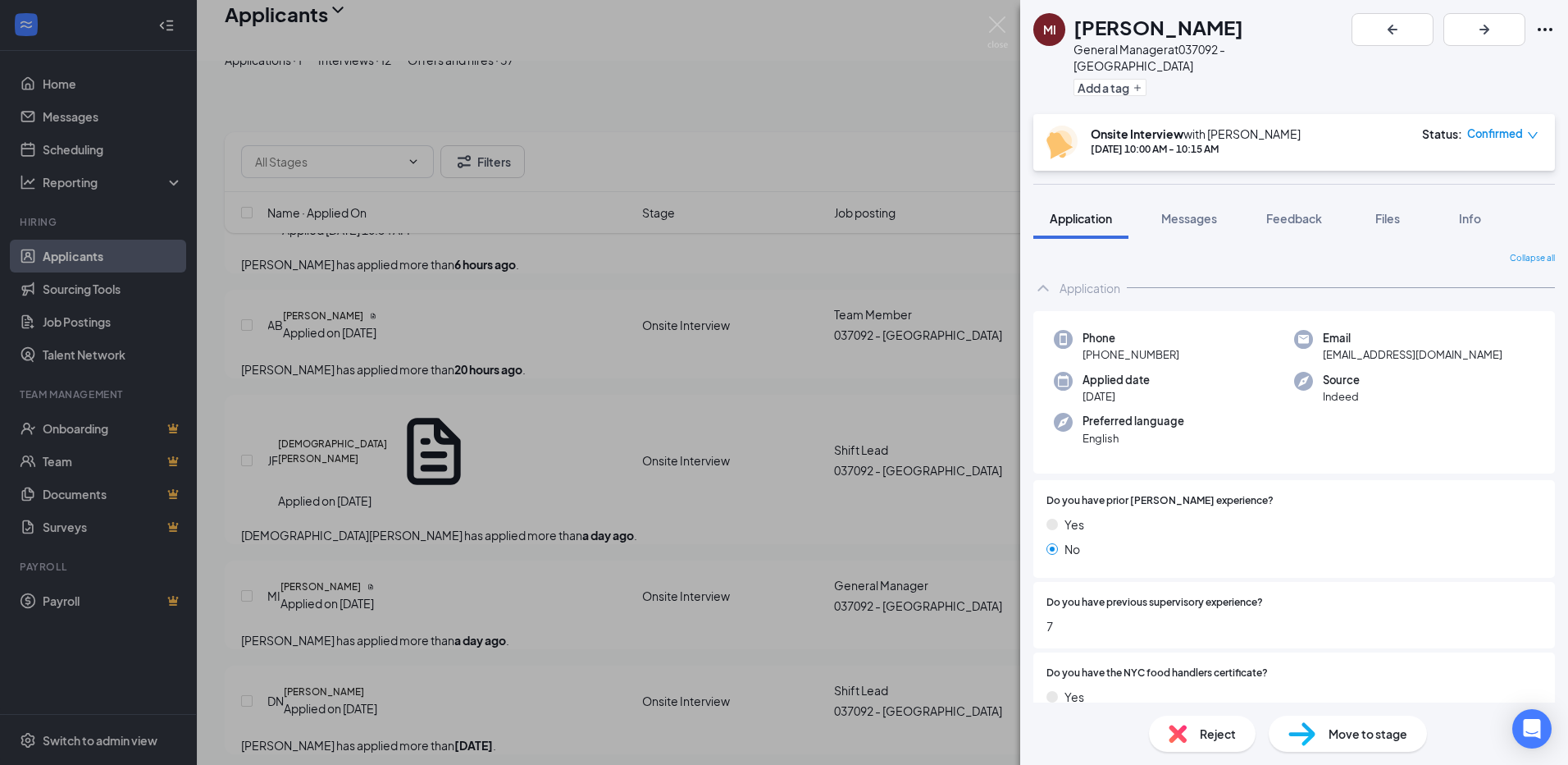
click at [900, 106] on div "MI [PERSON_NAME] General Manager at 037092 - Morristown Add a tag Onsite Interv…" at bounding box center [784, 382] width 1568 height 765
